Goal: Information Seeking & Learning: Learn about a topic

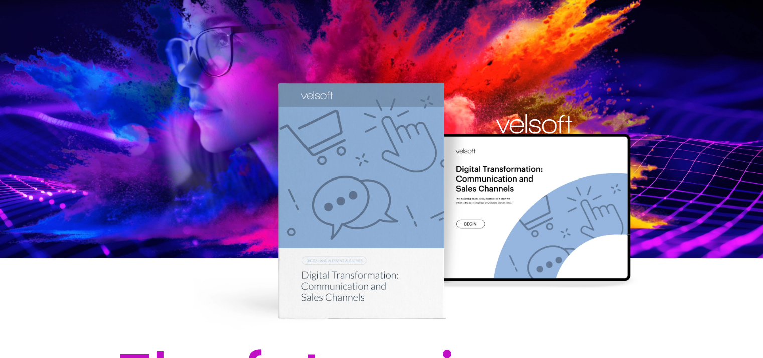
click at [349, 121] on div at bounding box center [534, 124] width 763 height 20
click at [273, 61] on div at bounding box center [381, 166] width 763 height 333
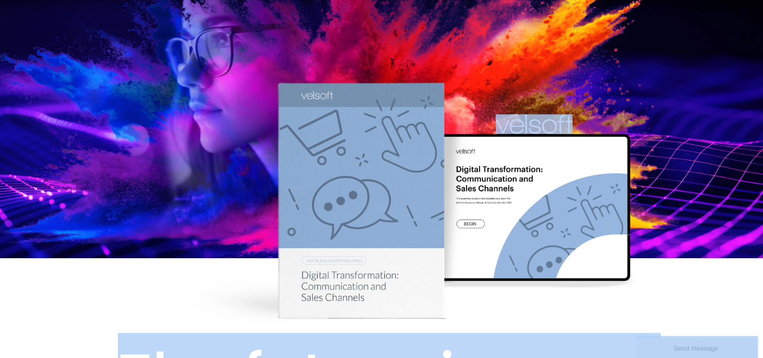
copy body "Lor ipsumd si ame. Consectetu ad elitse do eius temporin, utl etd magnaal en? A…"
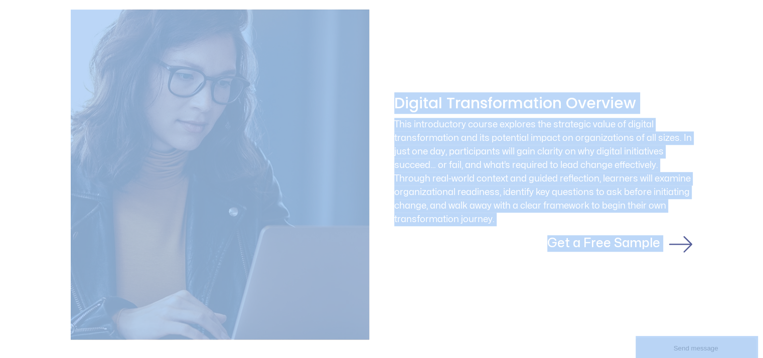
scroll to position [803, 0]
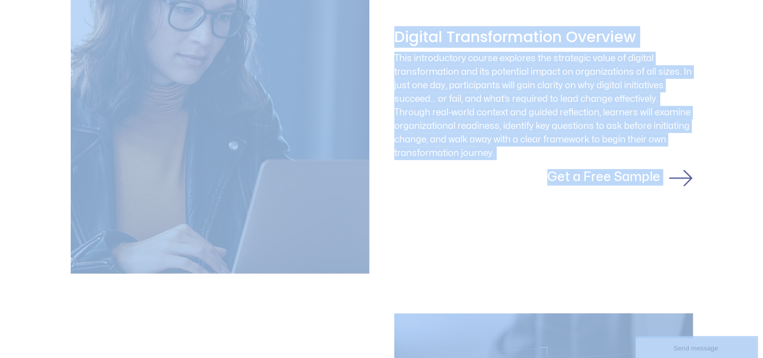
drag, startPoint x: 530, startPoint y: 106, endPoint x: 540, endPoint y: 106, distance: 10.0
click at [530, 106] on div "This introductory course explores the strategic value of digital transformation…" at bounding box center [543, 106] width 299 height 108
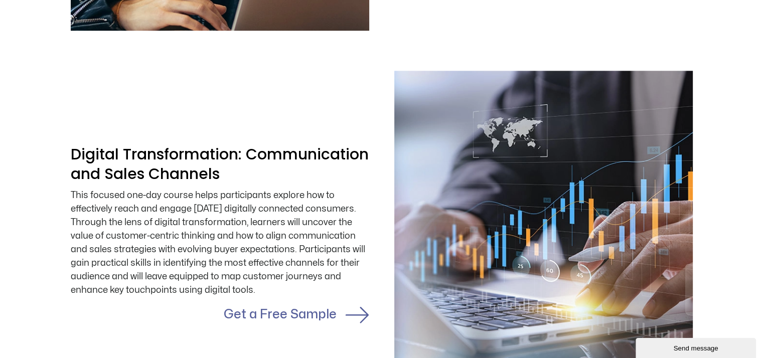
scroll to position [1104, 0]
